Goal: Task Accomplishment & Management: Complete application form

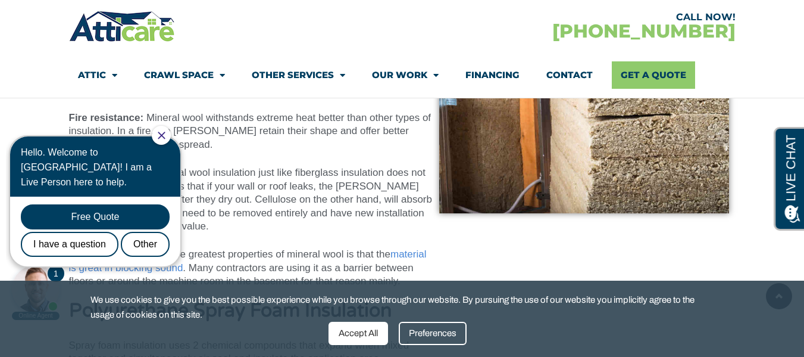
scroll to position [5330, 0]
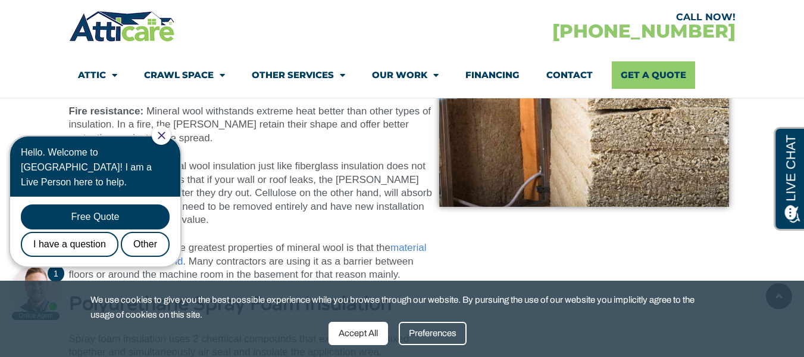
click at [166, 139] on icon "Close Chat" at bounding box center [162, 136] width 8 height 8
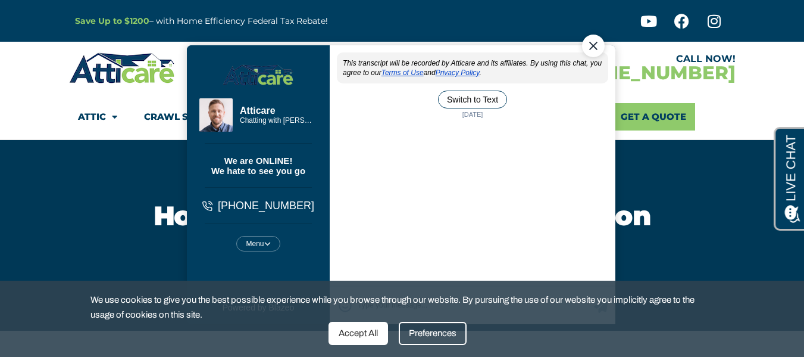
scroll to position [0, 0]
click at [589, 43] on div "Close Chat" at bounding box center [593, 45] width 23 height 23
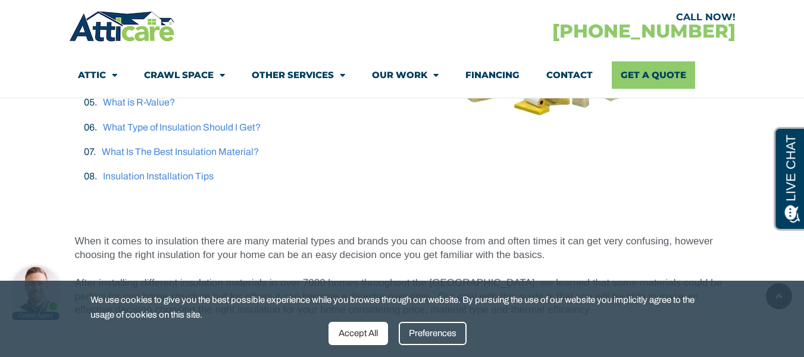
scroll to position [298, 0]
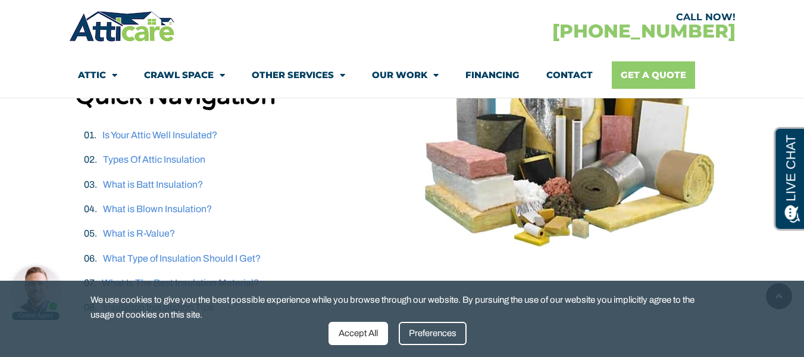
click at [651, 72] on link "Get A Quote" at bounding box center [653, 74] width 83 height 27
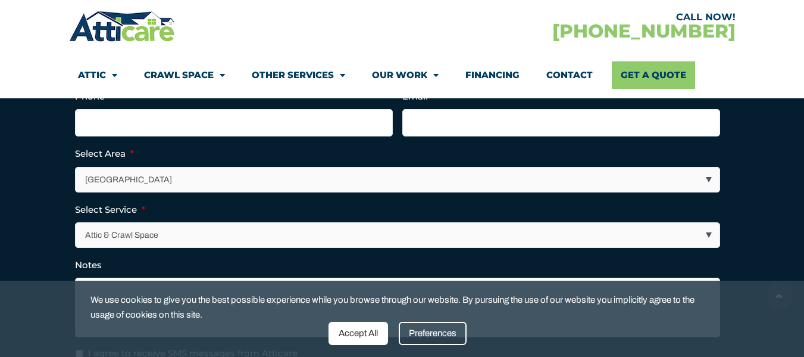
scroll to position [417, 0]
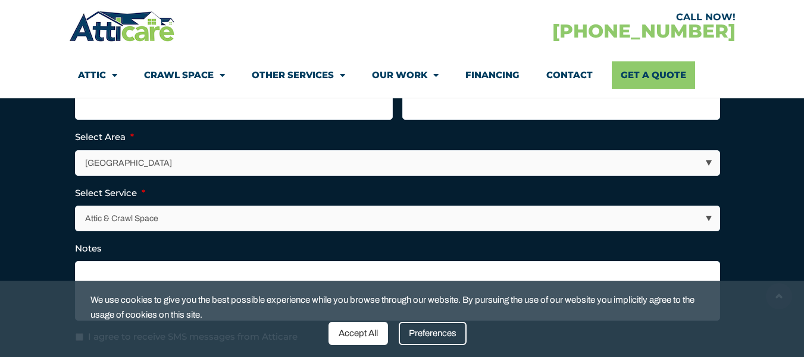
click at [709, 161] on select "[GEOGRAPHIC_DATA] [GEOGRAPHIC_DATA] [US_STATE] / [US_STATE] Area Other Areas" at bounding box center [398, 163] width 644 height 24
click at [296, 236] on ul "Name This field is for validation purposes and should be left unchanged. Full N…" at bounding box center [402, 179] width 655 height 329
click at [712, 156] on select "[GEOGRAPHIC_DATA] [GEOGRAPHIC_DATA] [US_STATE] / [US_STATE] Area Other Areas" at bounding box center [398, 163] width 644 height 24
select select "Other Areas"
click at [76, 151] on select "[GEOGRAPHIC_DATA] [GEOGRAPHIC_DATA] [US_STATE] / [US_STATE] Area Other Areas" at bounding box center [398, 163] width 644 height 24
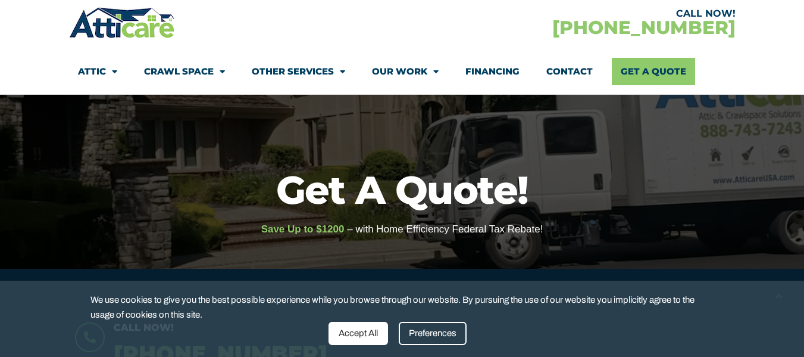
scroll to position [0, 0]
